Goal: Task Accomplishment & Management: Manage account settings

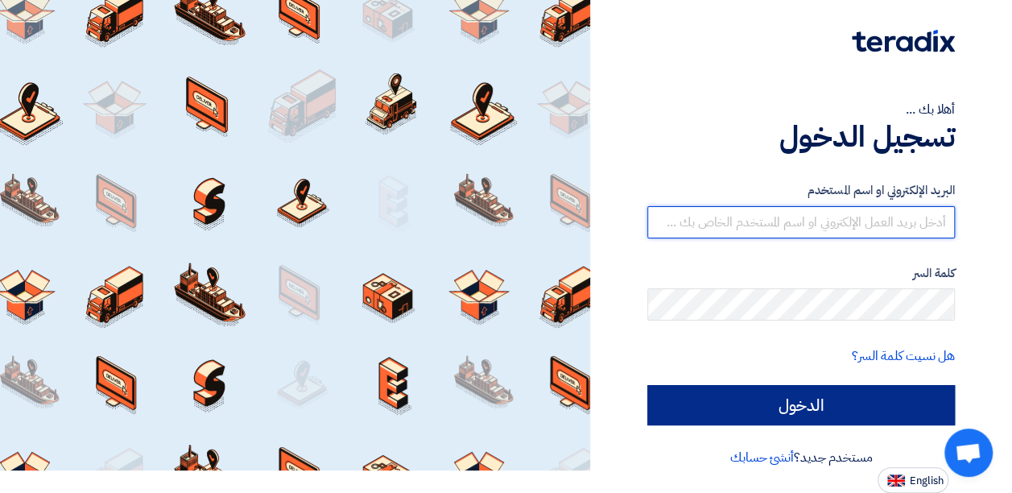
type input "[PERSON_NAME][EMAIL_ADDRESS][PERSON_NAME][DOMAIN_NAME]"
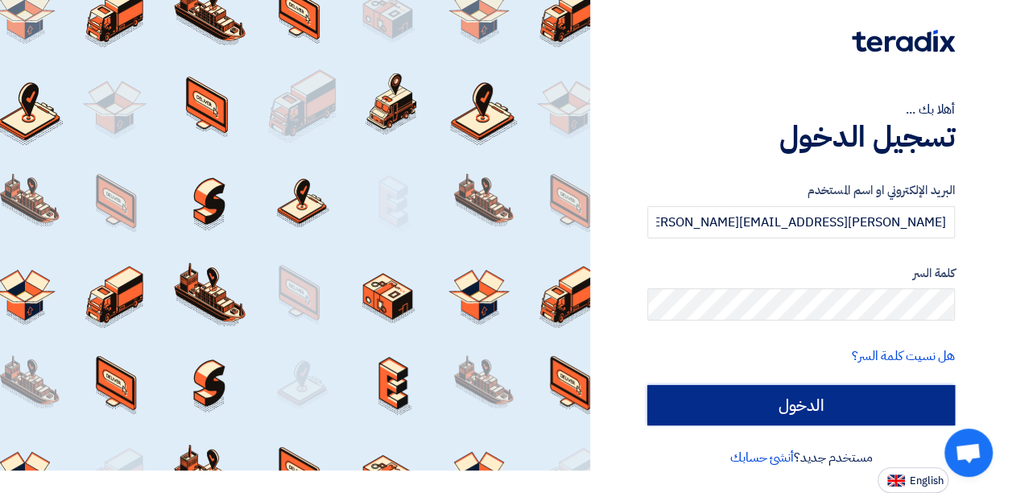
click at [869, 411] on input "الدخول" at bounding box center [801, 405] width 308 height 40
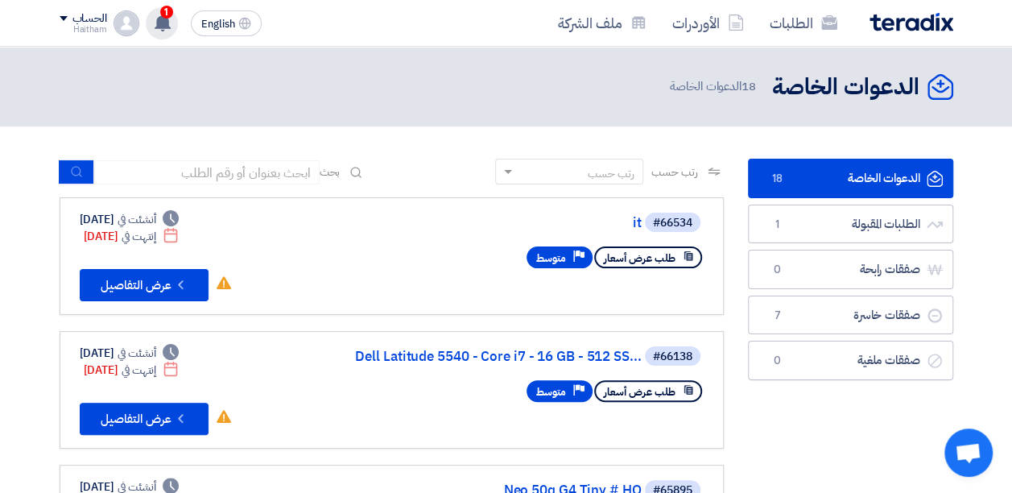
click at [166, 21] on use at bounding box center [163, 23] width 16 height 18
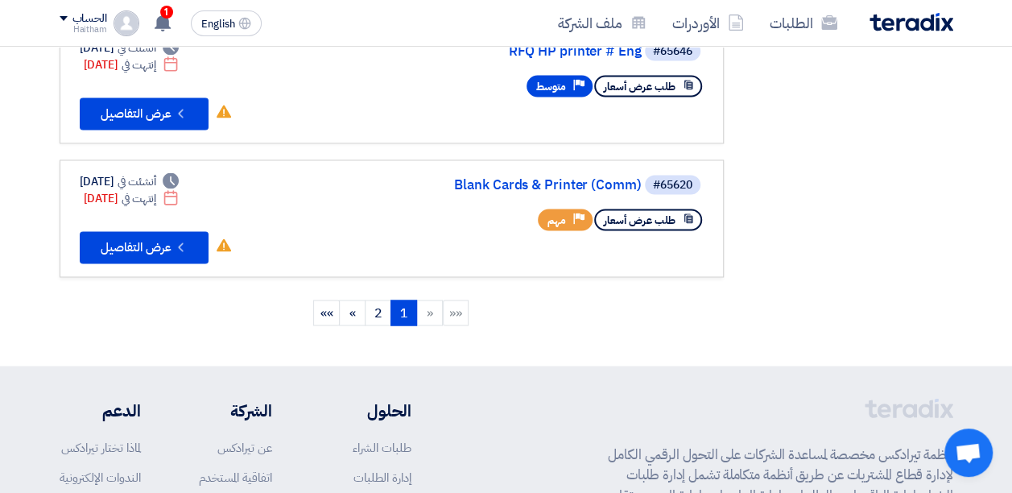
scroll to position [1182, 0]
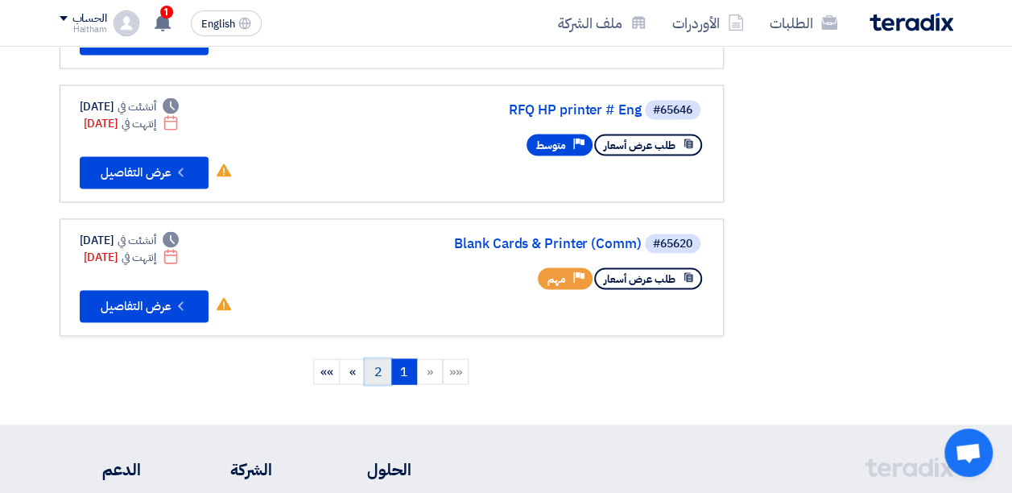
click at [387, 370] on link "2" at bounding box center [378, 371] width 27 height 26
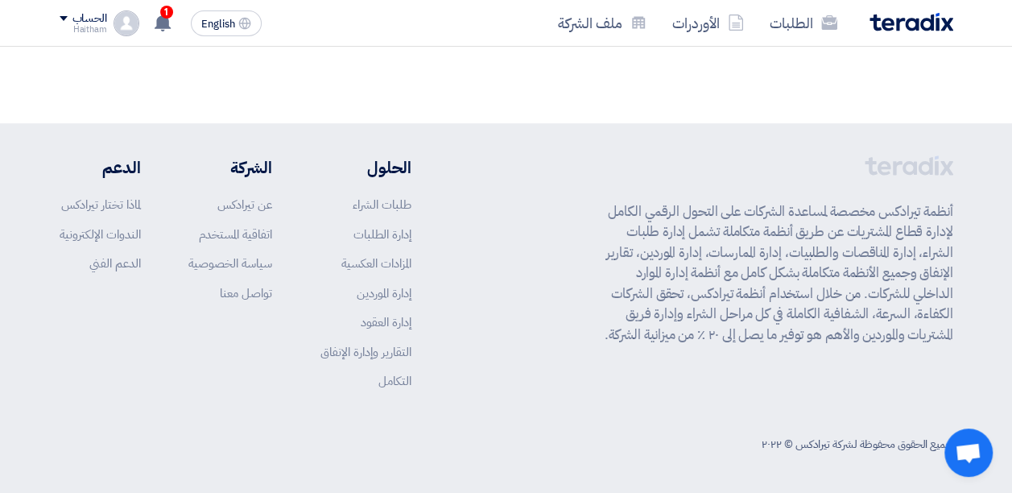
scroll to position [0, 0]
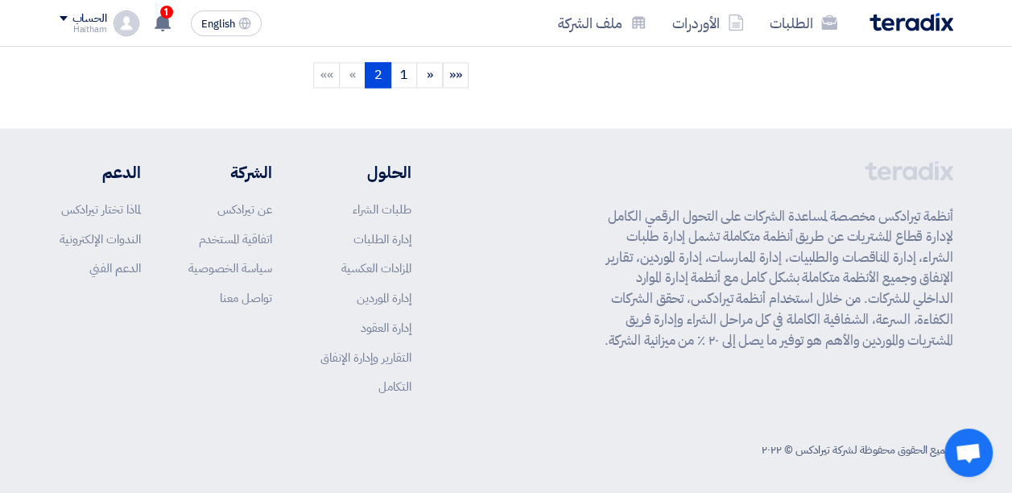
scroll to position [916, 0]
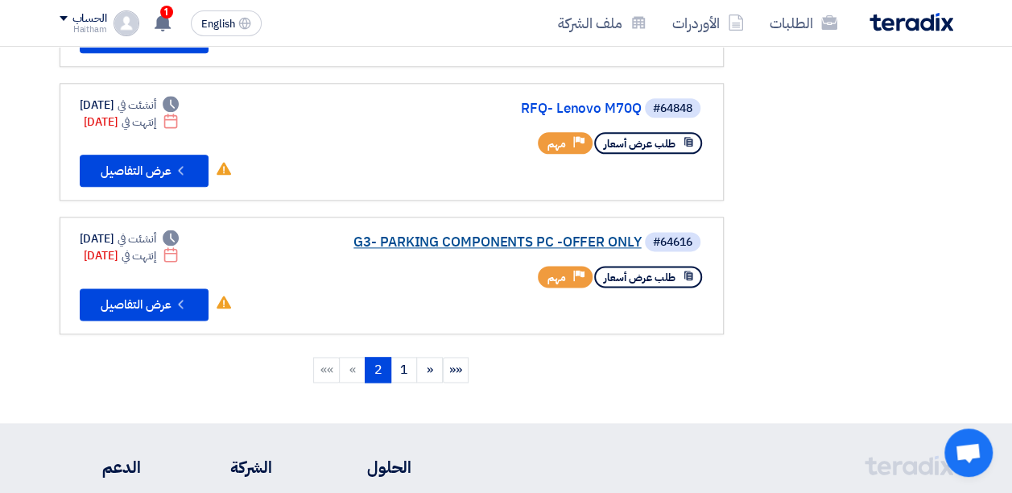
click at [390, 240] on link "G3- PARKING COMPONENTS PC -OFFER ONLY" at bounding box center [481, 242] width 322 height 14
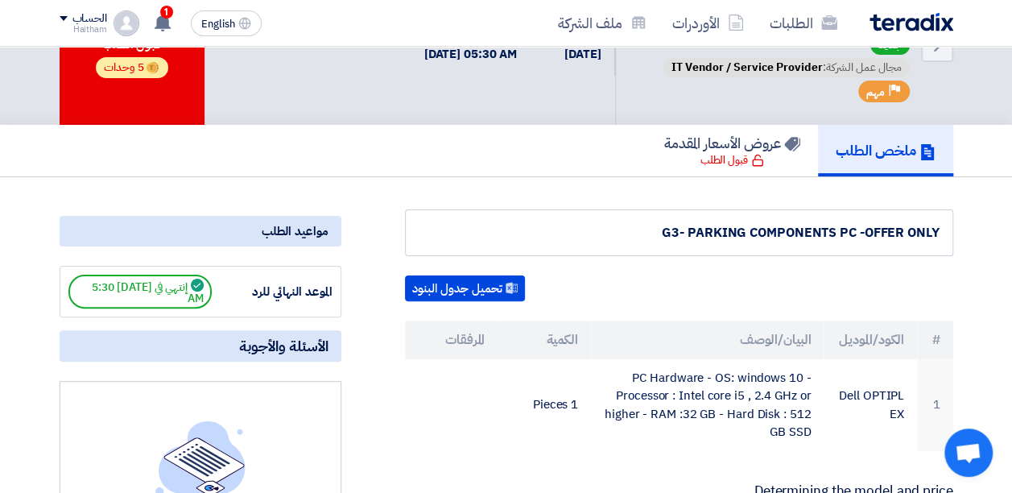
scroll to position [0, 0]
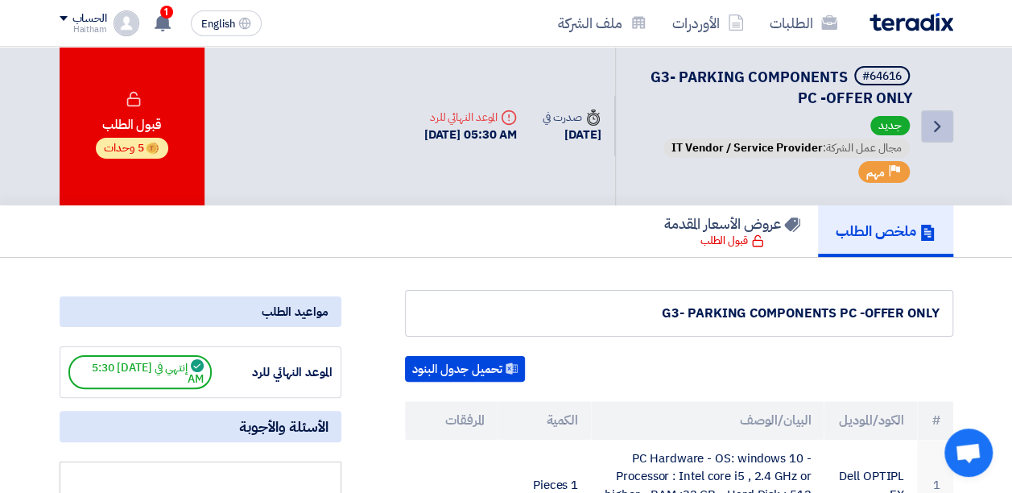
click at [935, 126] on icon "Back" at bounding box center [936, 126] width 19 height 19
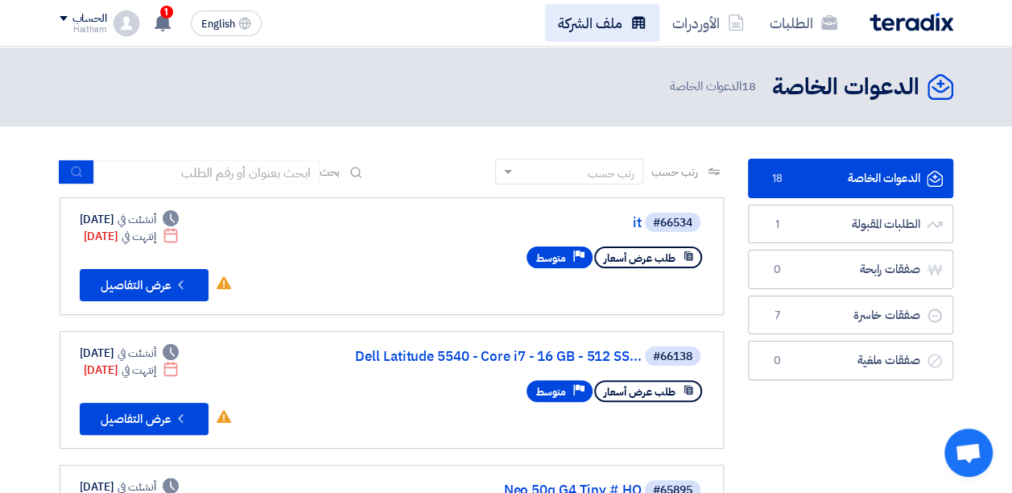
click at [568, 14] on link "ملف الشركة" at bounding box center [602, 23] width 114 height 38
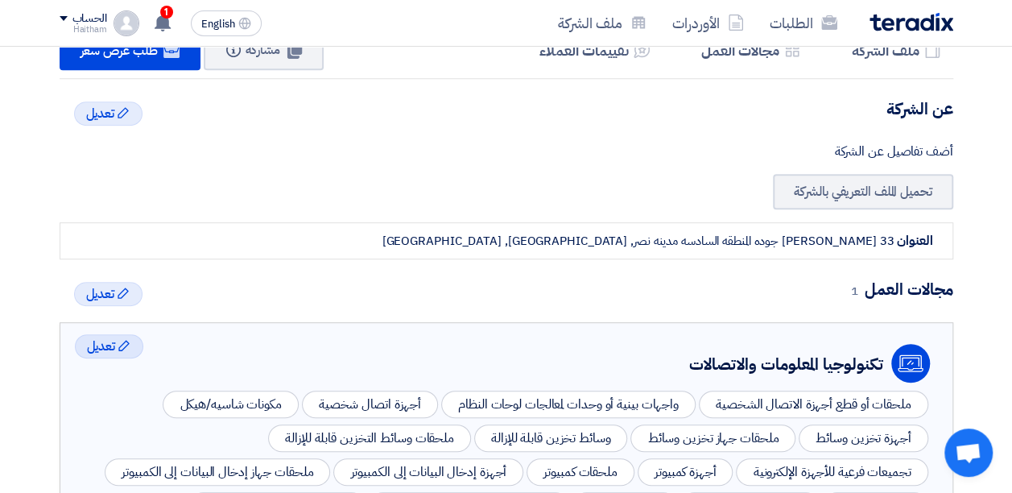
scroll to position [134, 0]
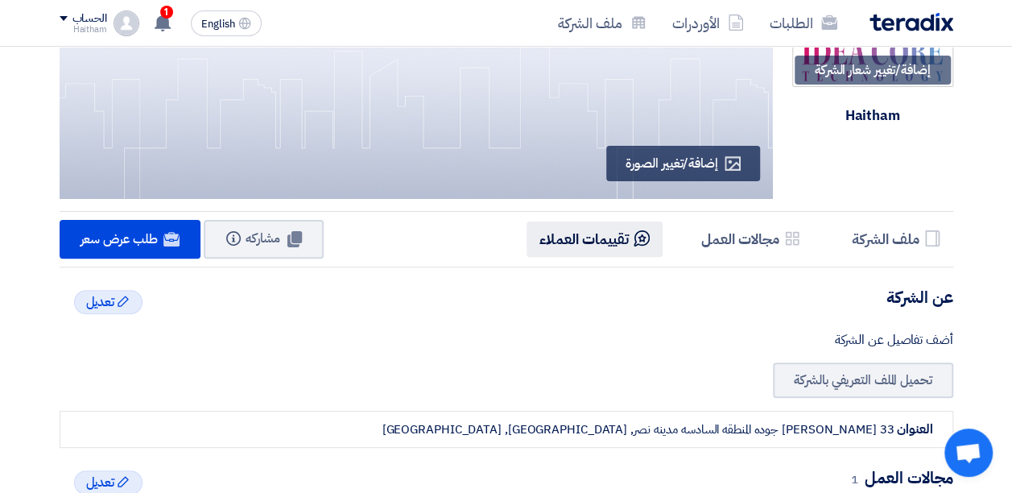
click at [598, 247] on h5 "تقييمات العملاء" at bounding box center [583, 238] width 89 height 19
click at [566, 241] on h5 "تقييمات العملاء" at bounding box center [583, 238] width 89 height 19
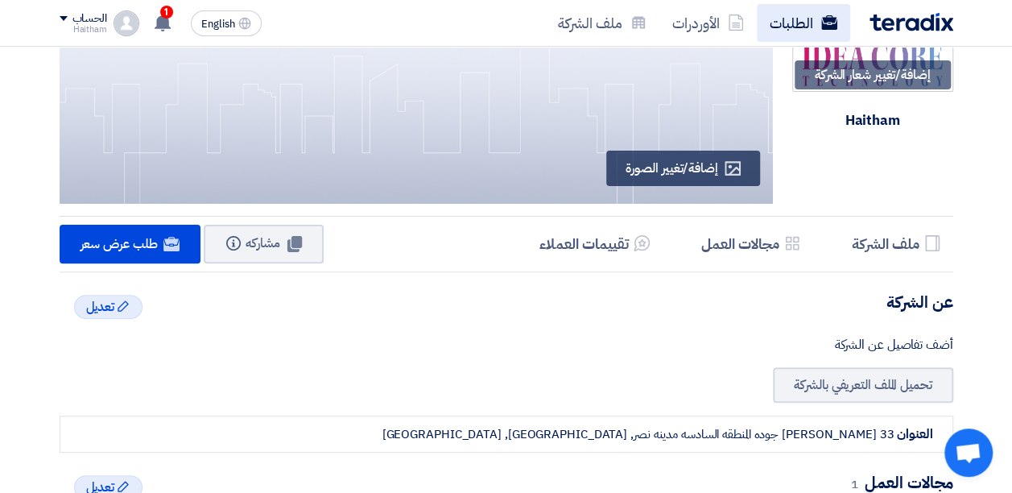
scroll to position [53, 0]
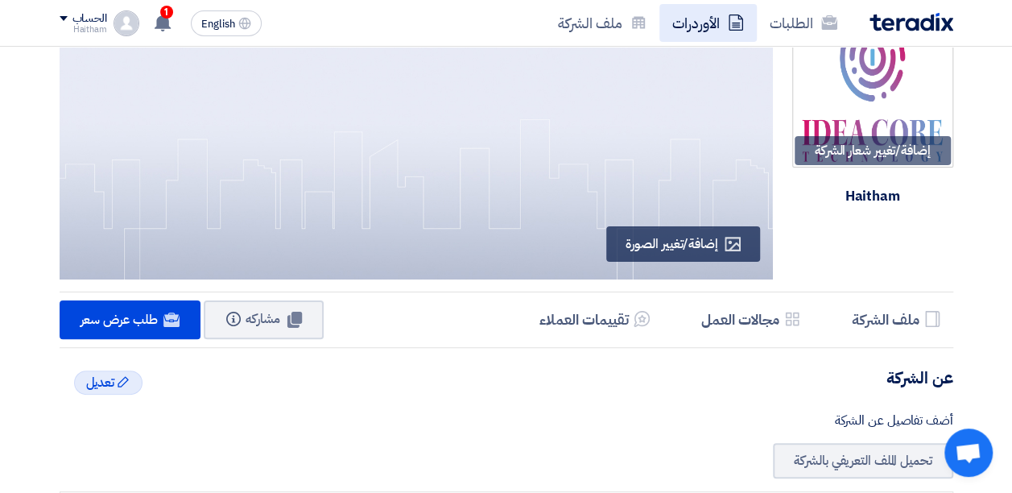
click at [694, 32] on link "الأوردرات" at bounding box center [707, 23] width 97 height 38
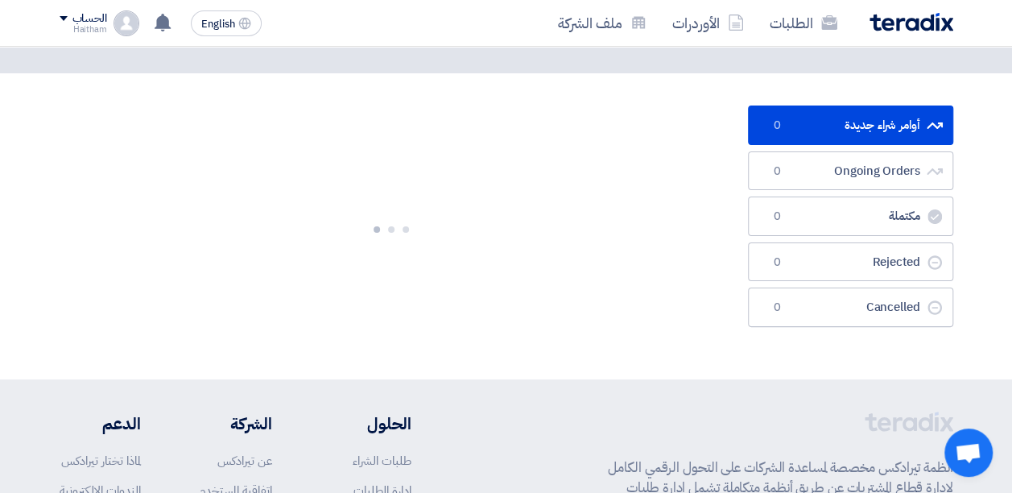
scroll to position [0, 0]
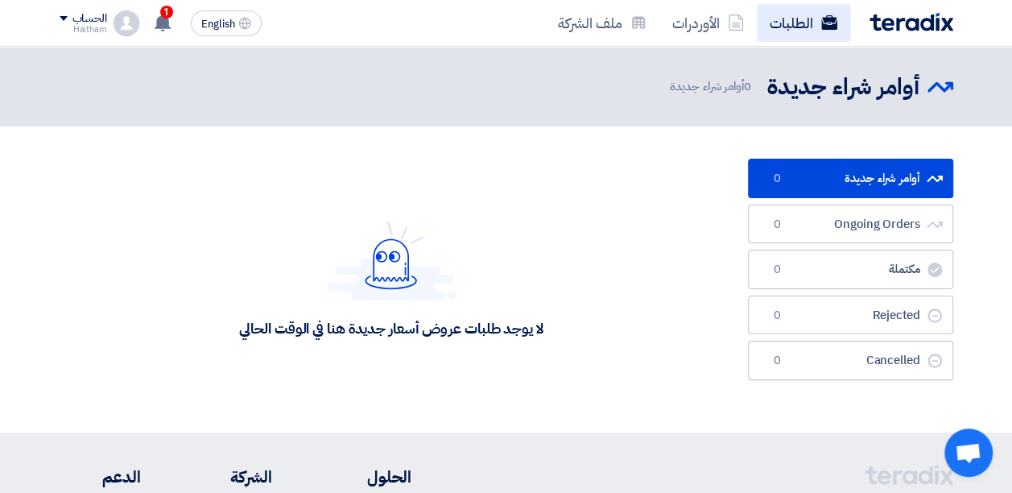
click at [784, 29] on link "الطلبات" at bounding box center [803, 23] width 93 height 38
